Goal: Task Accomplishment & Management: Complete application form

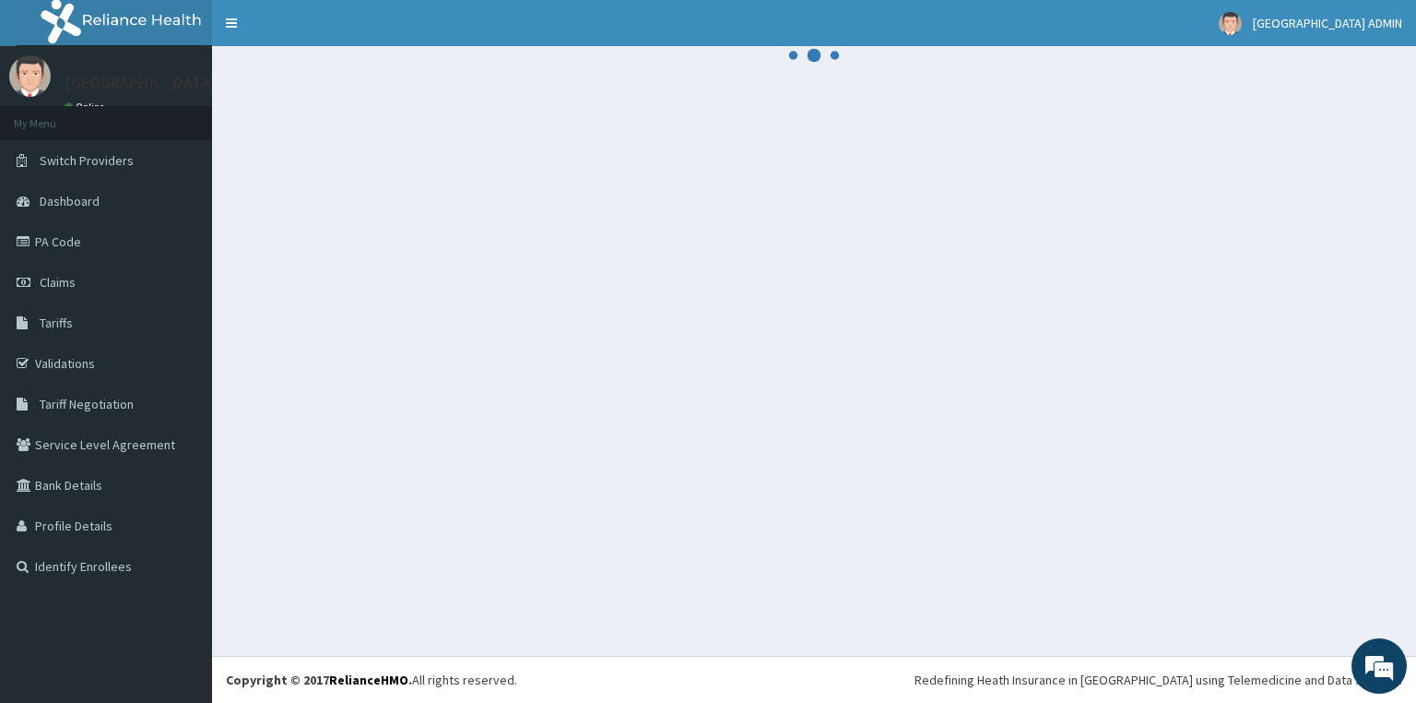
click at [60, 260] on link "PA Code" at bounding box center [106, 241] width 212 height 41
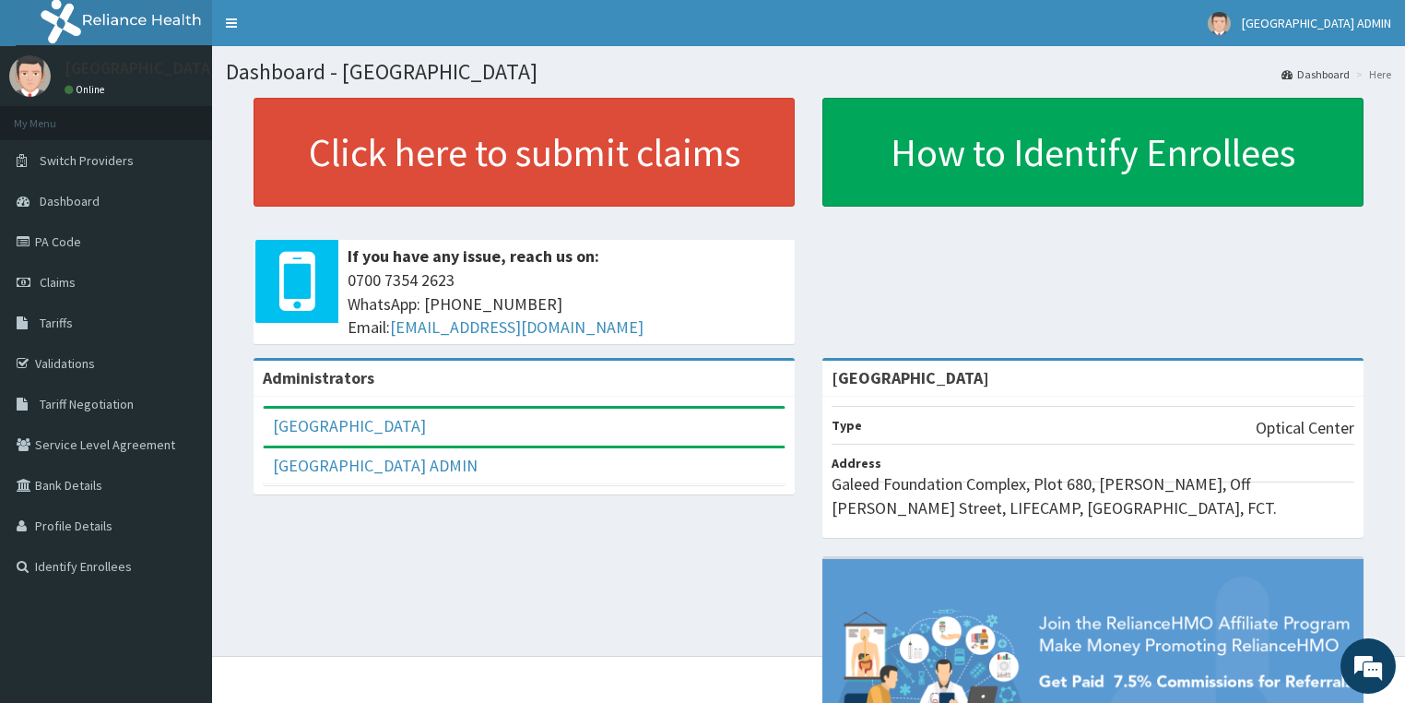
drag, startPoint x: 558, startPoint y: 501, endPoint x: 522, endPoint y: 524, distance: 42.7
click at [522, 524] on div "Administrators FORTRESS EYE HOSPITAL Full Name FORTRESS EYE HOSPITAL Email Addr…" at bounding box center [809, 609] width 1166 height 503
click at [55, 251] on link "PA Code" at bounding box center [106, 241] width 212 height 41
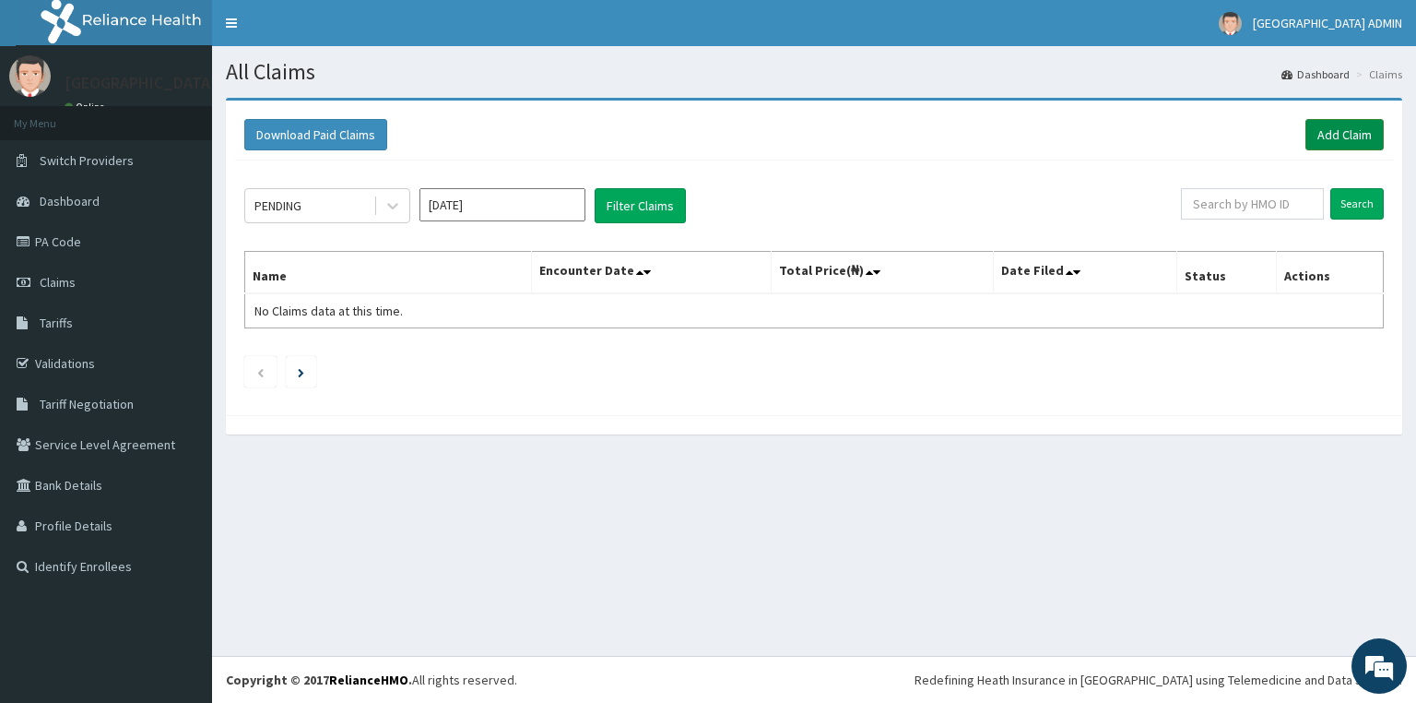
click at [1317, 133] on link "Add Claim" at bounding box center [1345, 134] width 78 height 31
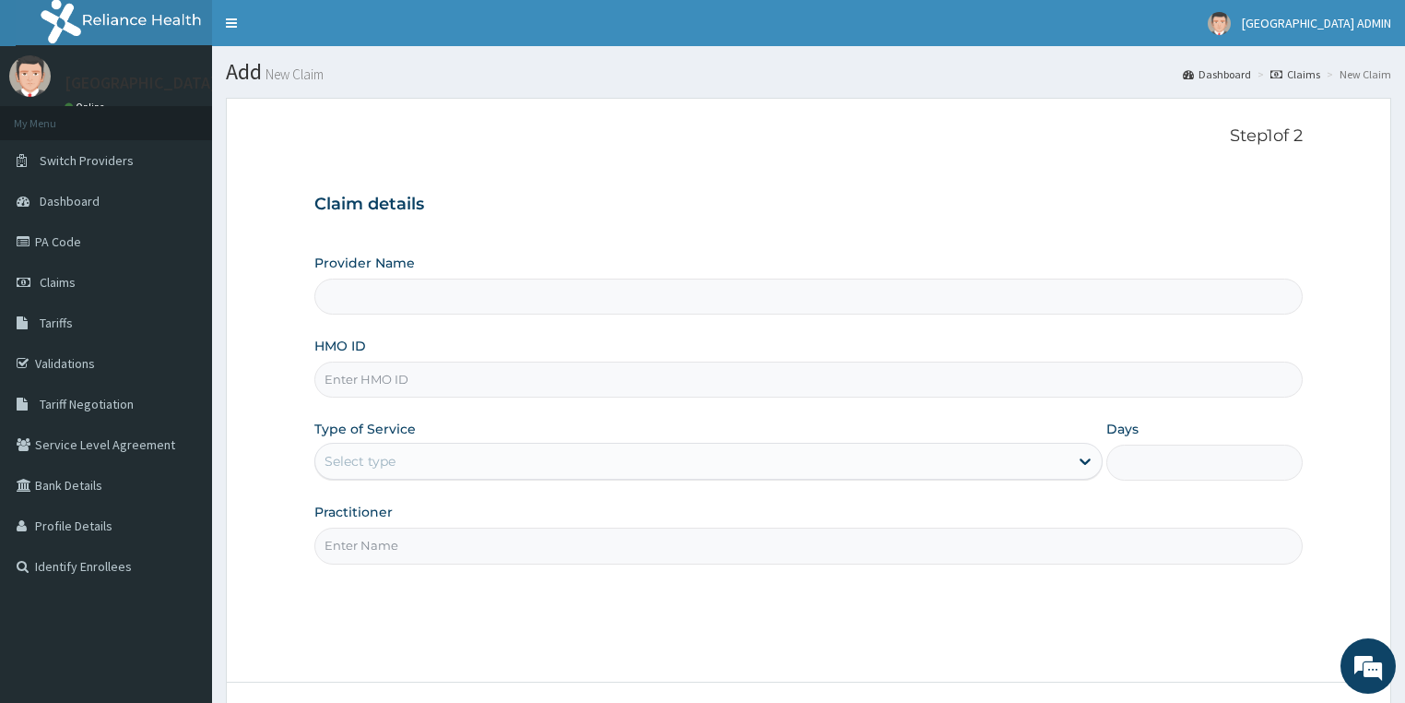
type input "[GEOGRAPHIC_DATA]"
click at [640, 310] on input "[GEOGRAPHIC_DATA]" at bounding box center [808, 296] width 989 height 36
click at [574, 384] on input "HMO ID" at bounding box center [808, 379] width 989 height 36
type input "JEC/10029/A"
click at [480, 465] on div "Select type" at bounding box center [691, 461] width 753 height 30
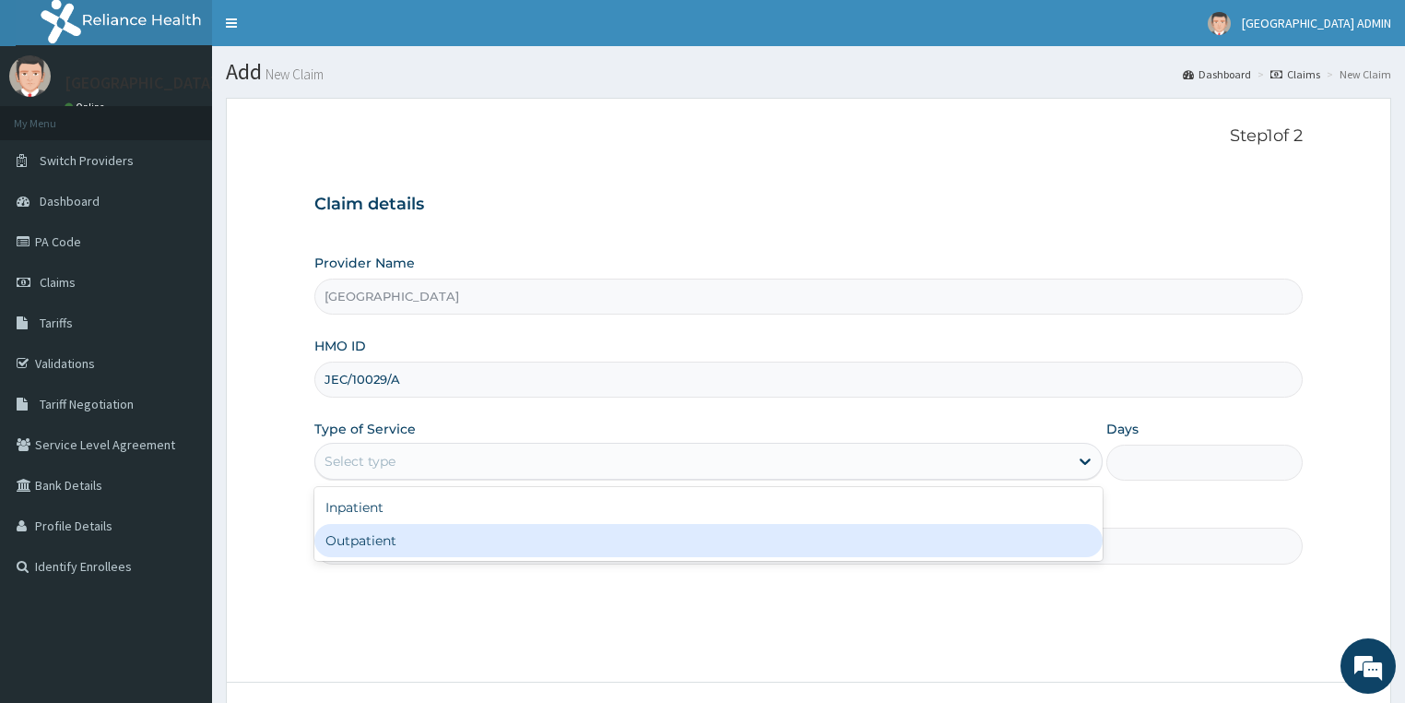
click at [423, 542] on div "Outpatient" at bounding box center [708, 540] width 788 height 33
type input "1"
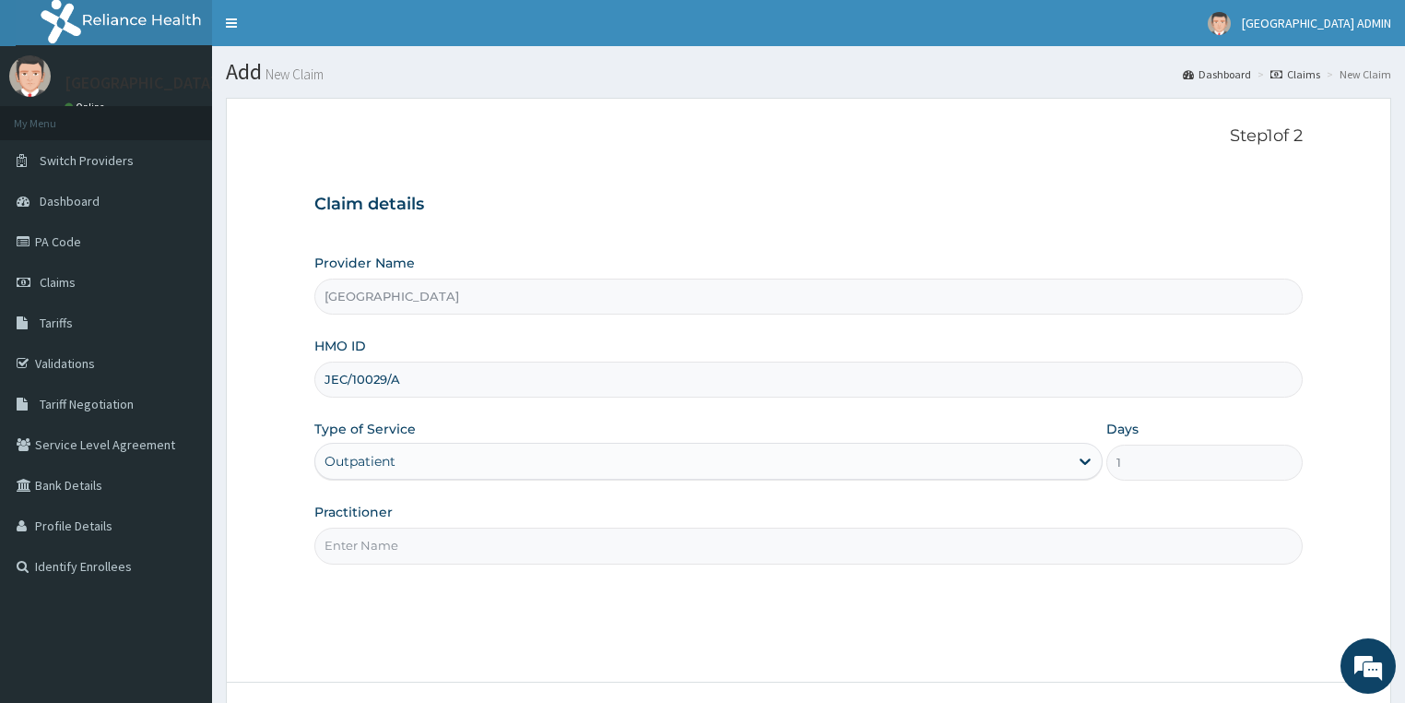
click at [423, 542] on input "Practitioner" at bounding box center [808, 545] width 989 height 36
type input "DR CHARLES"
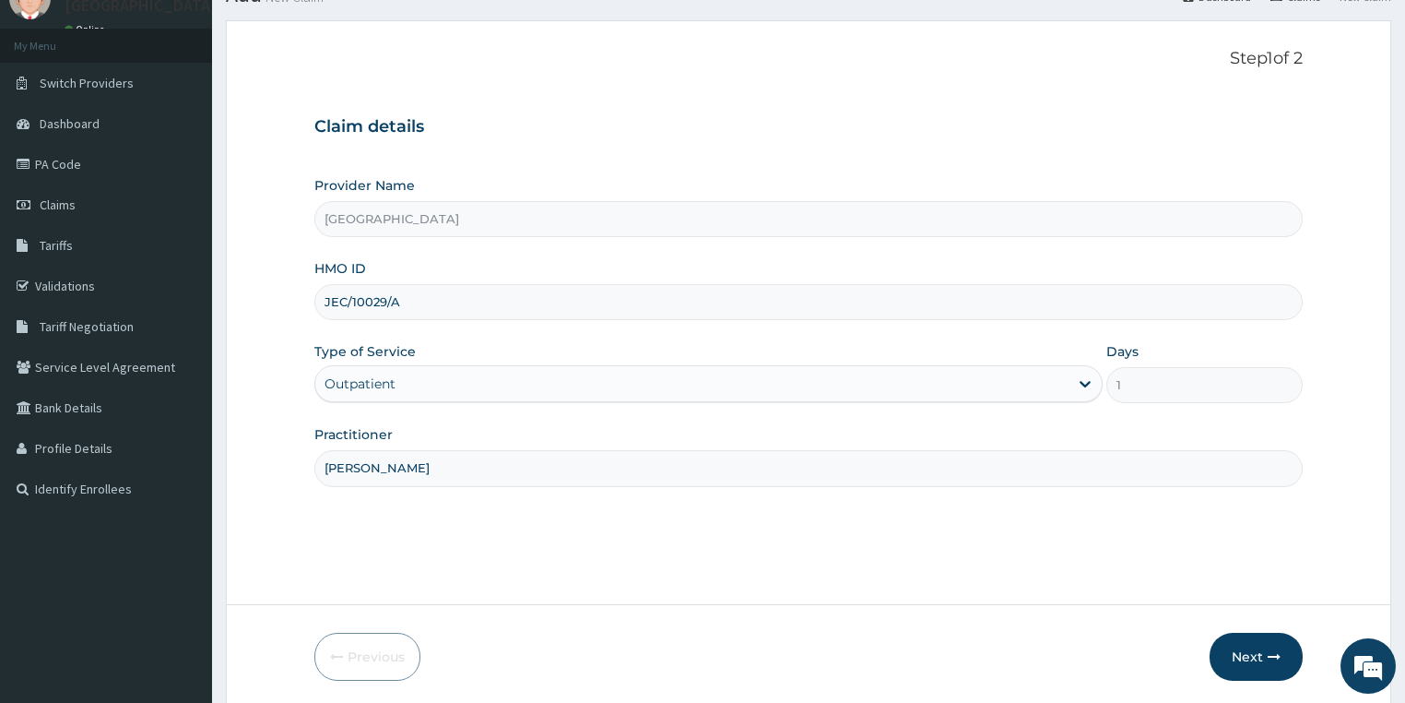
scroll to position [144, 0]
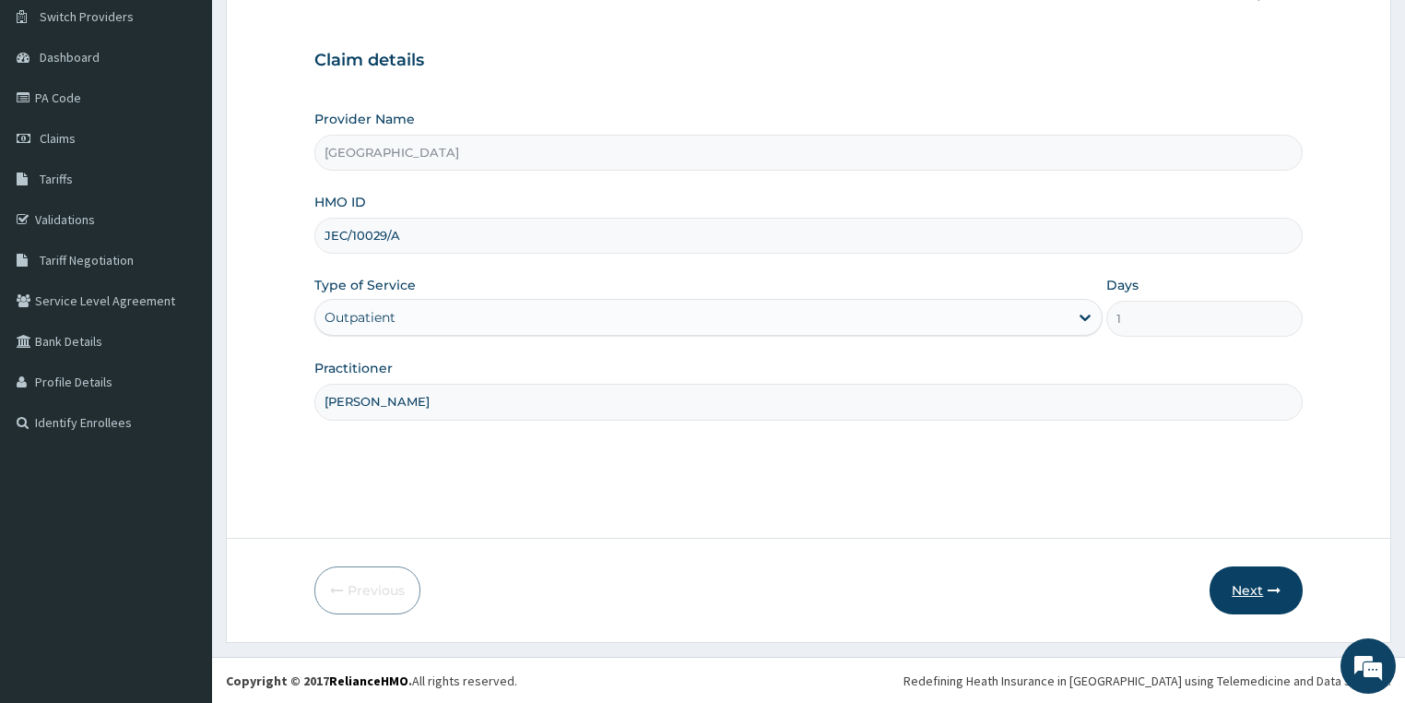
click at [1251, 588] on button "Next" at bounding box center [1256, 590] width 93 height 48
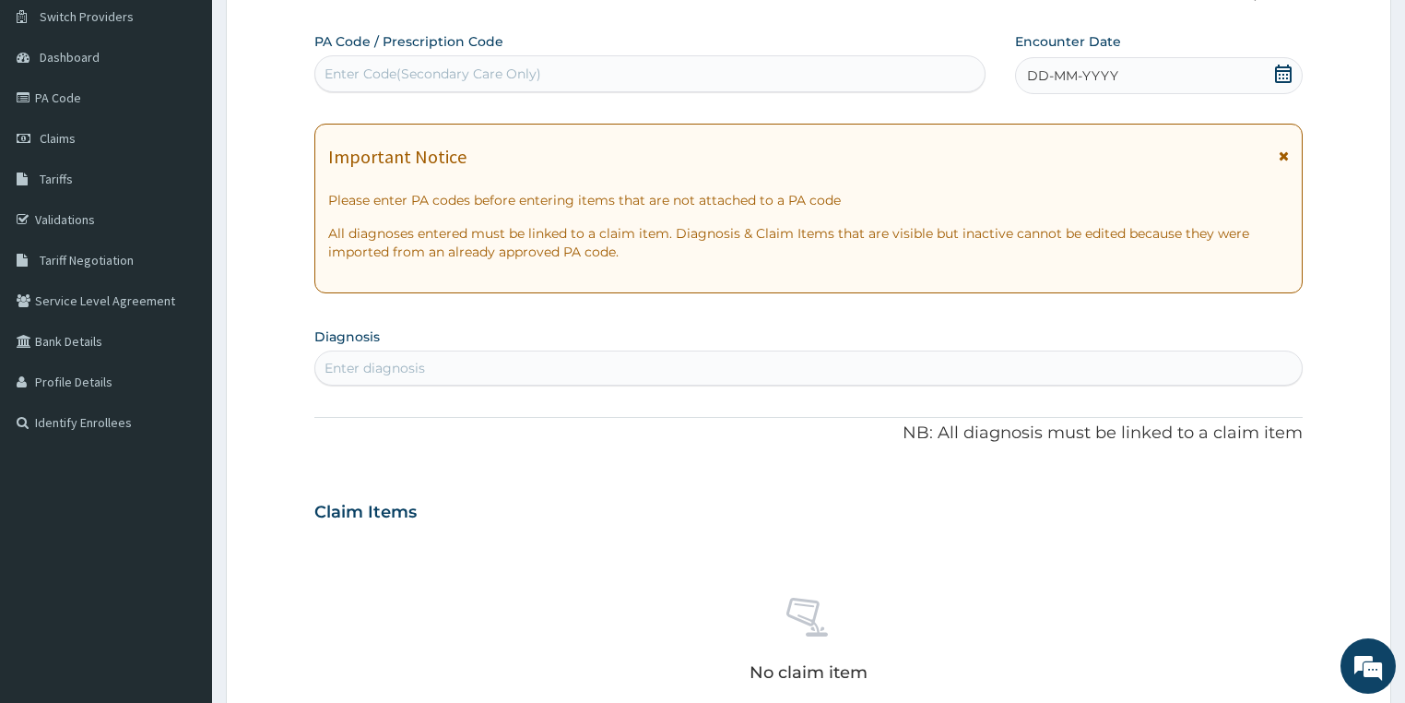
click at [563, 57] on div "Enter Code(Secondary Care Only)" at bounding box center [649, 73] width 671 height 37
click at [535, 78] on div "Enter Code(Secondary Care Only)" at bounding box center [433, 74] width 217 height 18
drag, startPoint x: 535, startPoint y: 78, endPoint x: 472, endPoint y: 113, distance: 71.4
click at [472, 113] on div "PA Code / Prescription Code Use Up and Down to choose options, press Enter to s…" at bounding box center [808, 509] width 989 height 954
click at [482, 79] on div "Enter Code(Secondary Care Only)" at bounding box center [433, 74] width 217 height 18
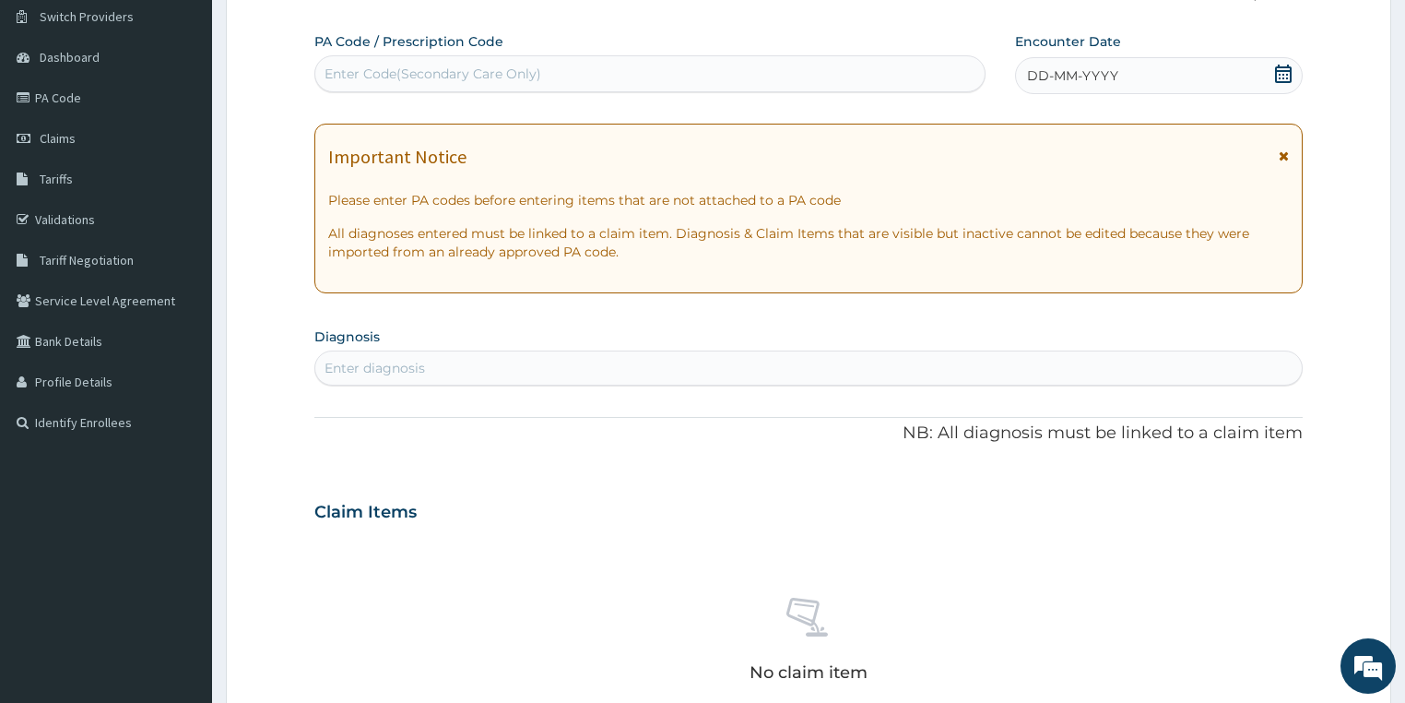
paste input "PA/74A783"
type input "PA/74A783"
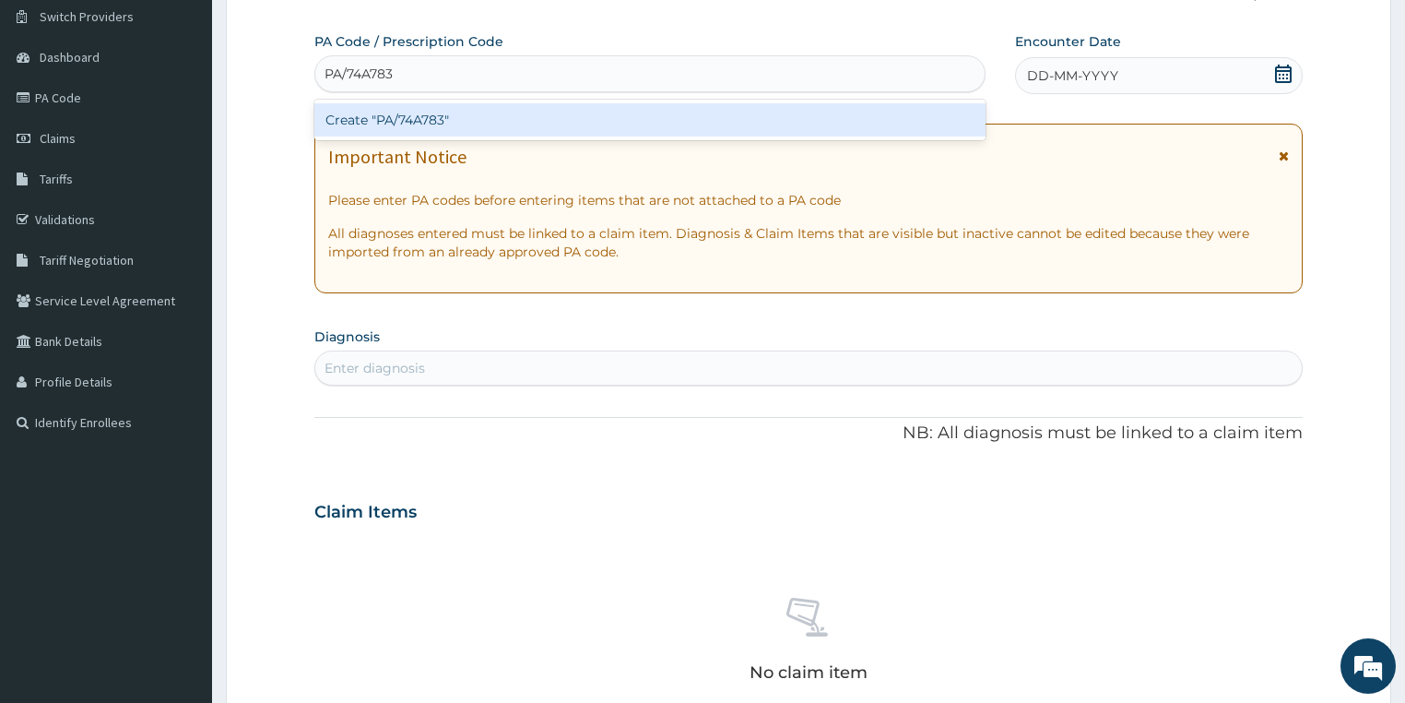
click at [438, 115] on div "Create "PA/74A783"" at bounding box center [649, 119] width 671 height 33
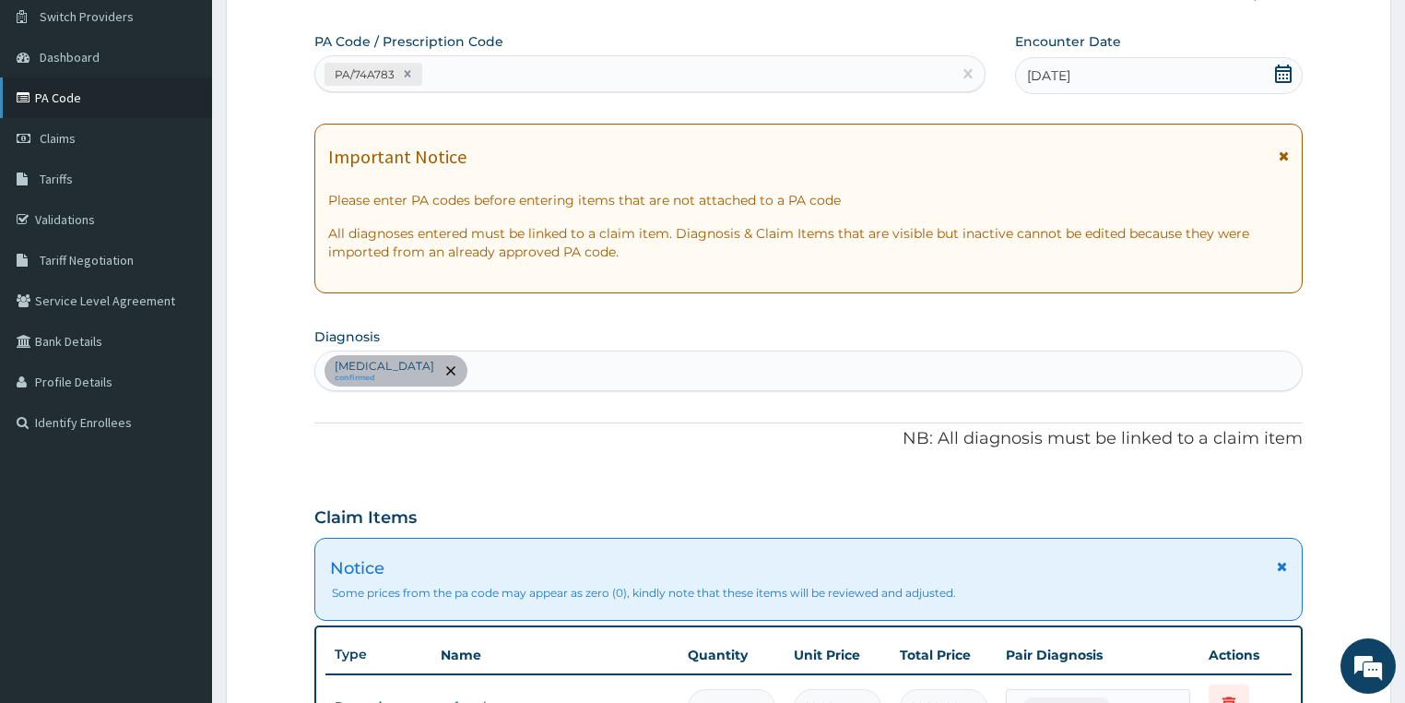
click at [75, 89] on link "PA Code" at bounding box center [106, 97] width 212 height 41
